Goal: Contribute content: Add original content to the website for others to see

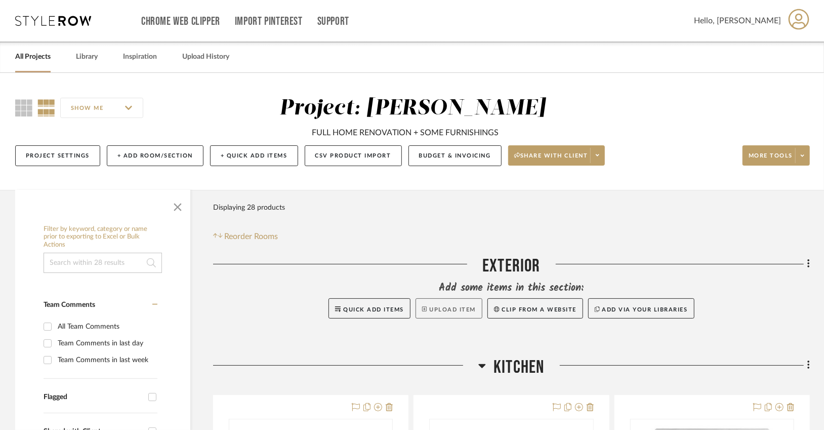
click at [445, 307] on button "Upload Item" at bounding box center [449, 308] width 67 height 20
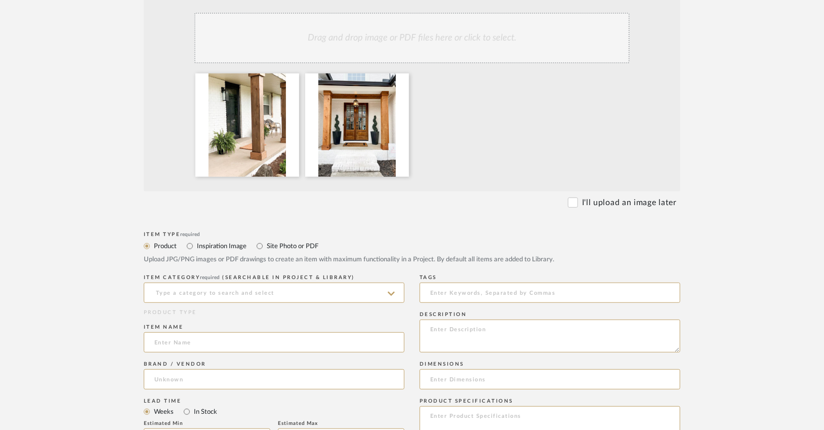
scroll to position [229, 0]
click at [190, 245] on input "Inspiration Image" at bounding box center [190, 245] width 12 height 12
radio input "true"
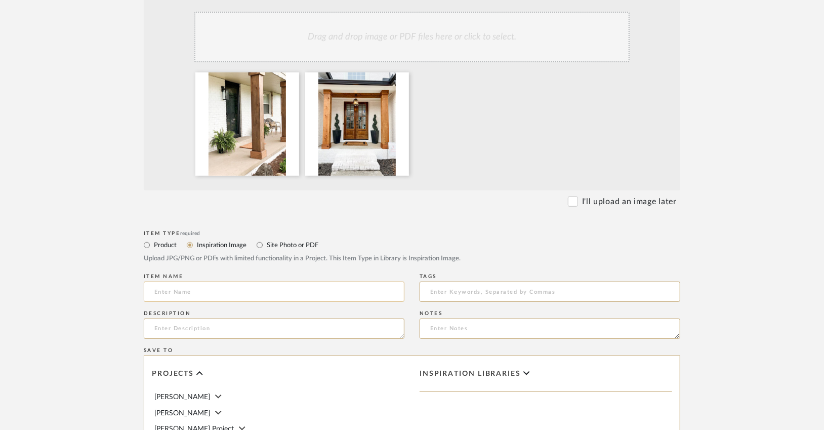
click at [182, 294] on input at bounding box center [274, 291] width 261 height 20
type input "C"
type input "Front Columns Wrapped in Cedar (Inspiration)"
click at [195, 333] on textarea at bounding box center [274, 328] width 261 height 20
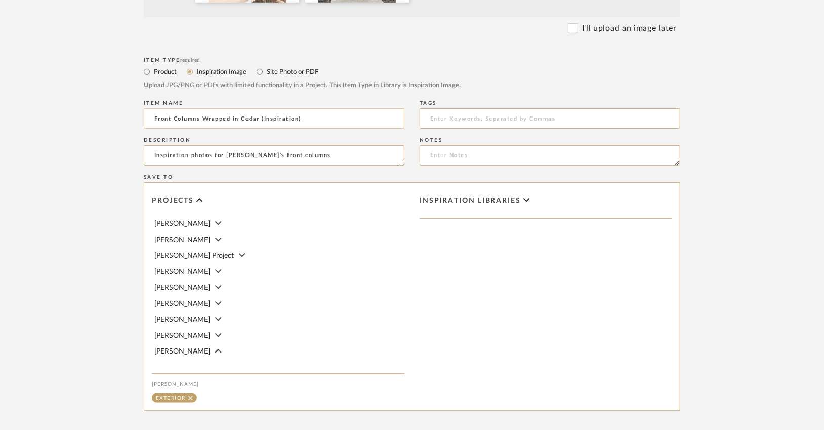
scroll to position [403, 0]
type textarea "Inspiration photos for [PERSON_NAME]'s front columns"
click at [215, 346] on icon at bounding box center [218, 349] width 7 height 10
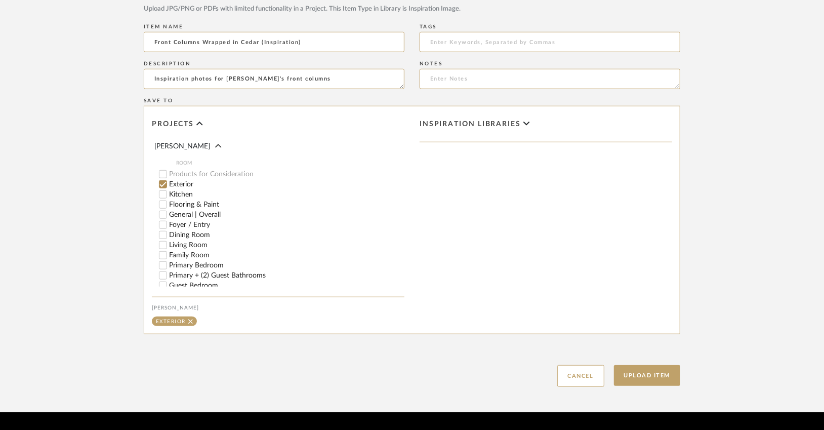
scroll to position [507, 0]
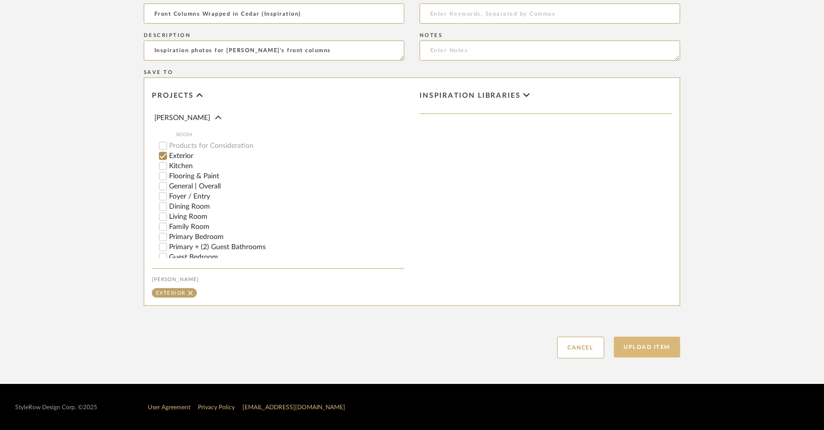
click at [663, 342] on button "Upload Item" at bounding box center [647, 347] width 67 height 21
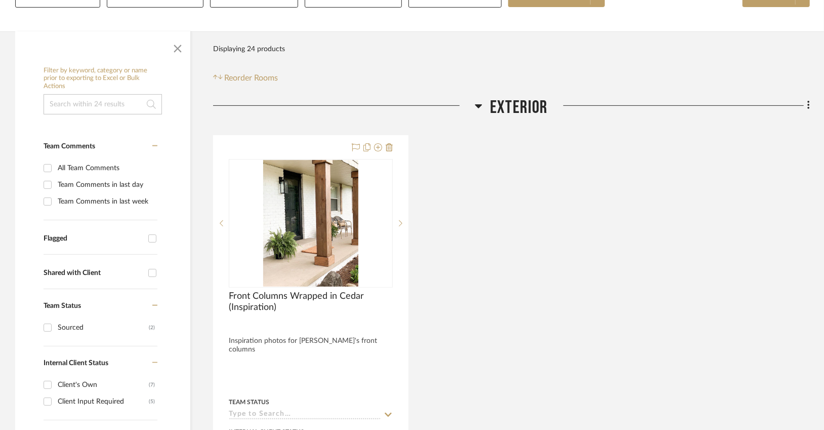
scroll to position [159, 0]
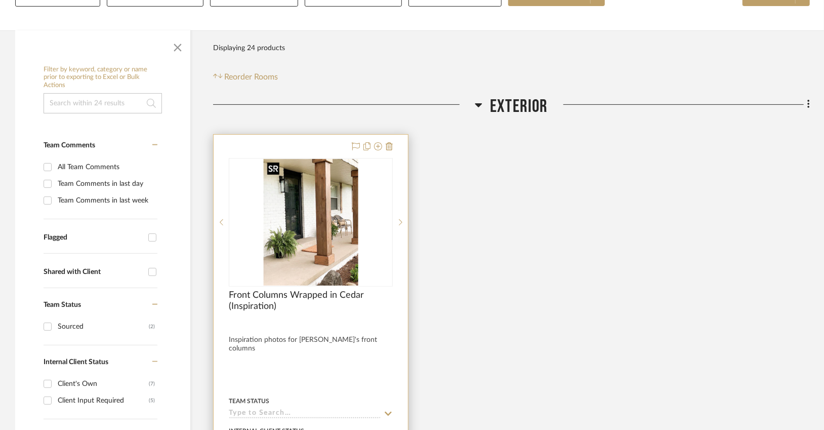
click at [305, 236] on img "0" at bounding box center [310, 222] width 95 height 127
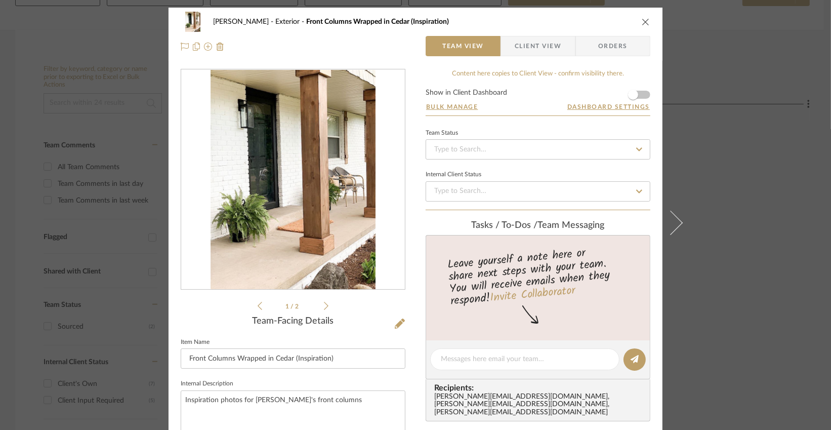
click at [327, 309] on div "1 / 2" at bounding box center [293, 190] width 225 height 243
click at [324, 307] on icon at bounding box center [326, 305] width 5 height 9
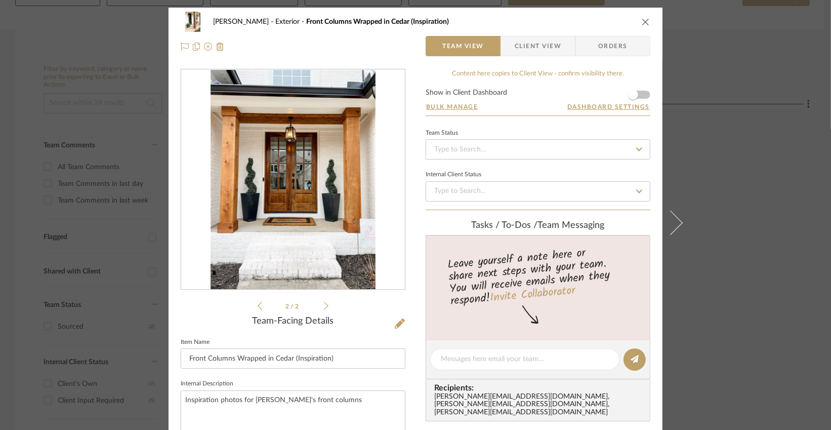
click at [642, 20] on icon "close" at bounding box center [646, 22] width 8 height 8
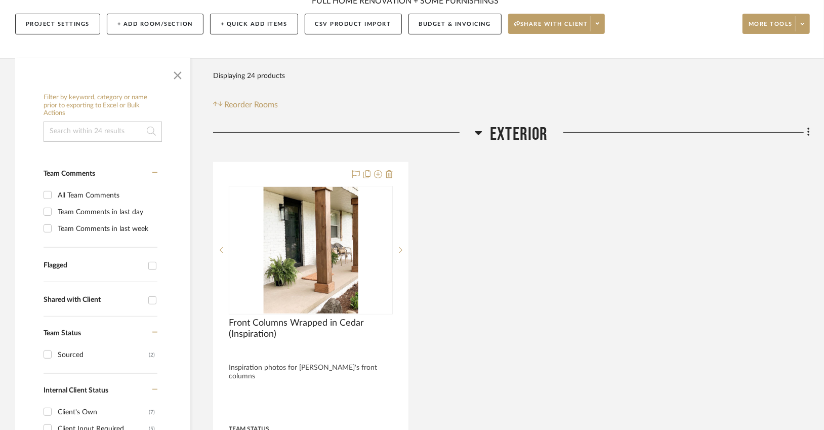
scroll to position [119, 0]
